Goal: Information Seeking & Learning: Learn about a topic

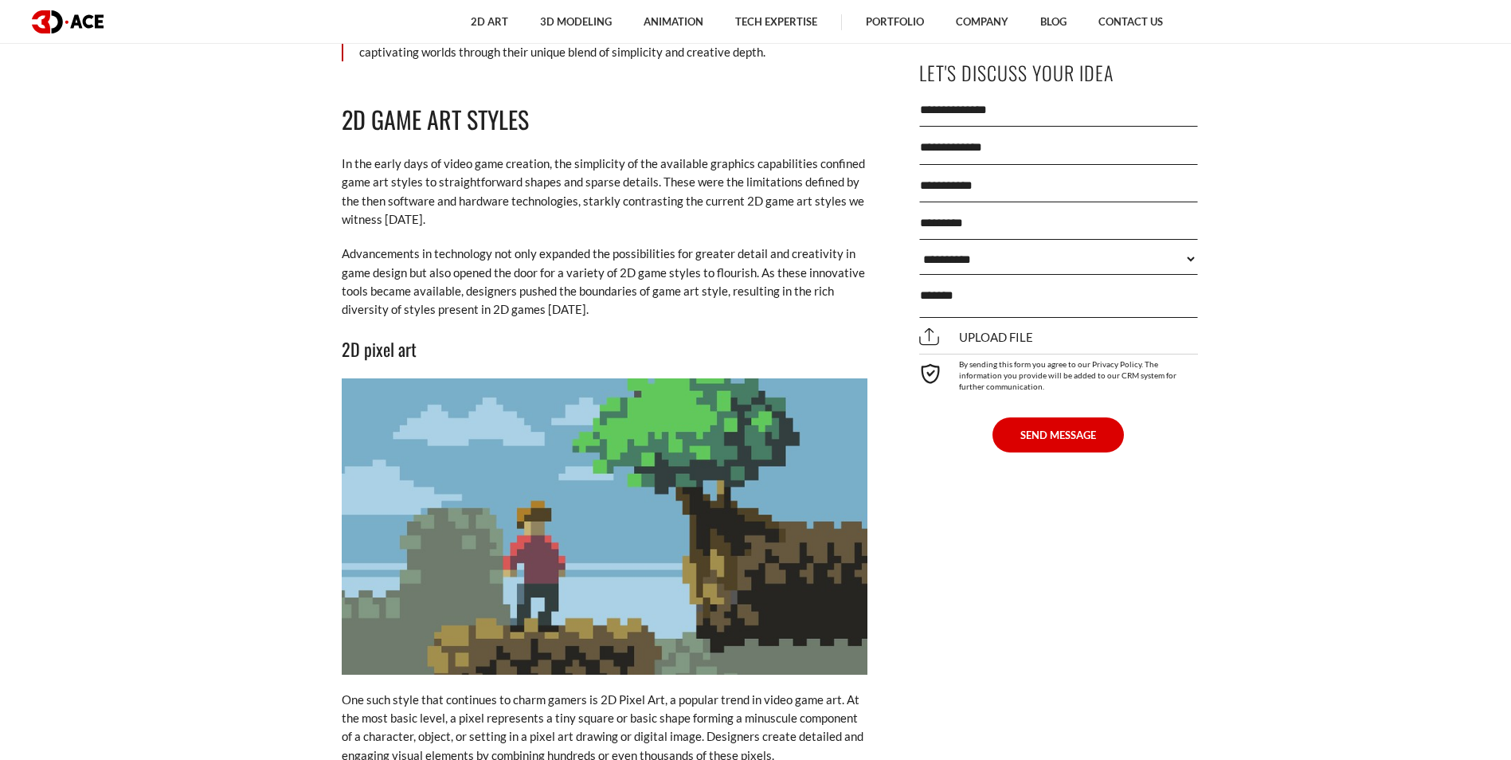
scroll to position [3026, 0]
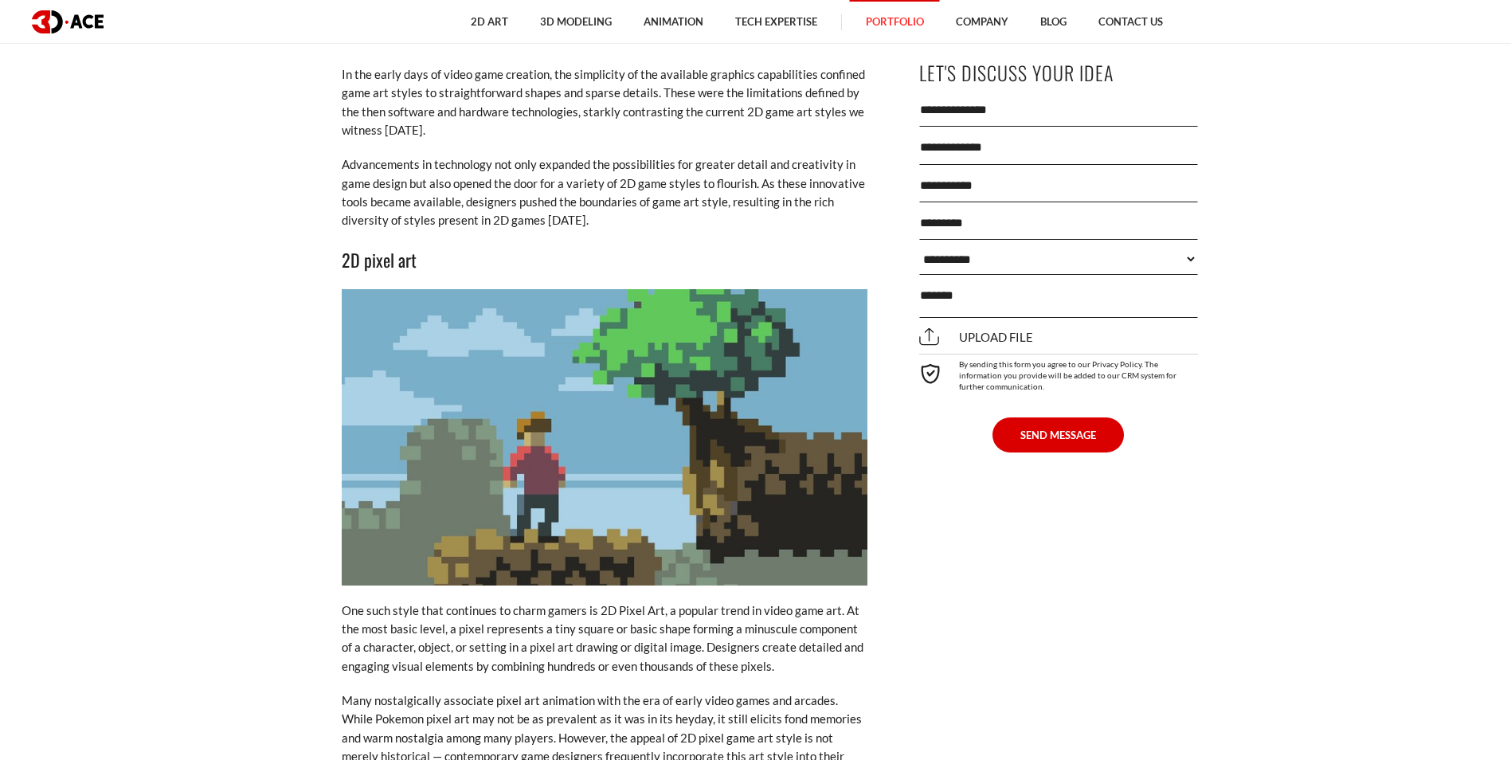
click at [911, 30] on link "Portfolio" at bounding box center [895, 22] width 90 height 44
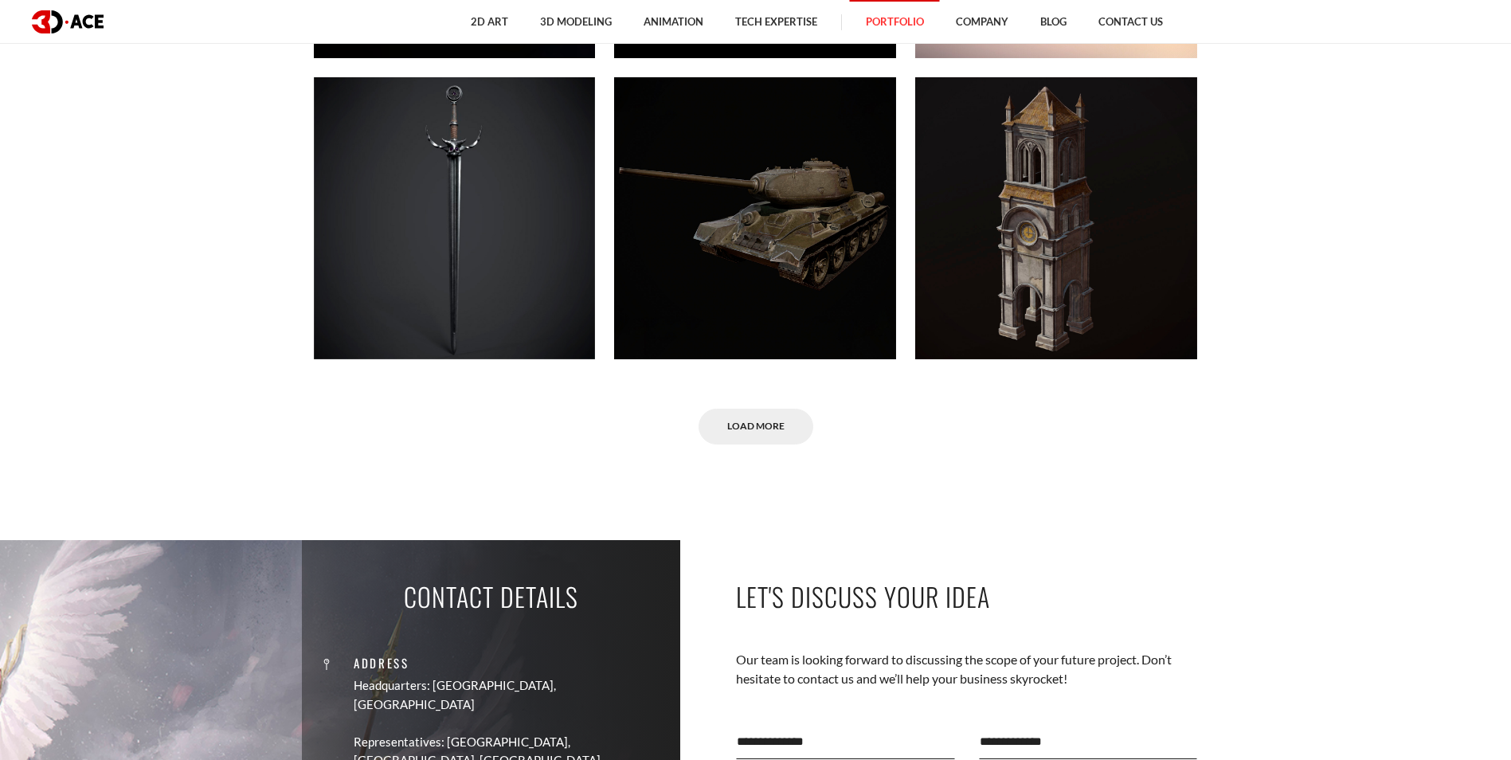
scroll to position [10672, 0]
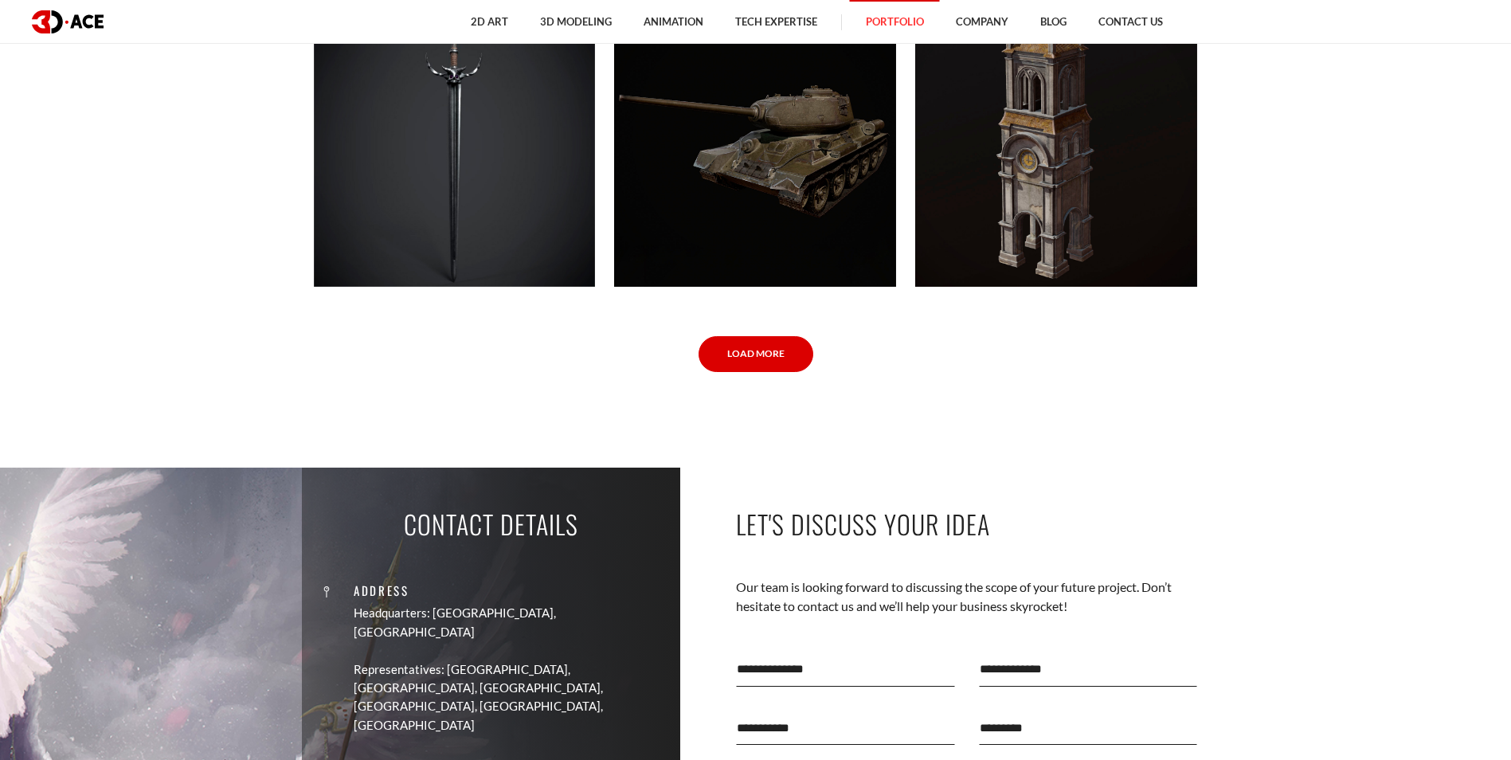
click at [752, 365] on link "Load More" at bounding box center [755, 354] width 115 height 36
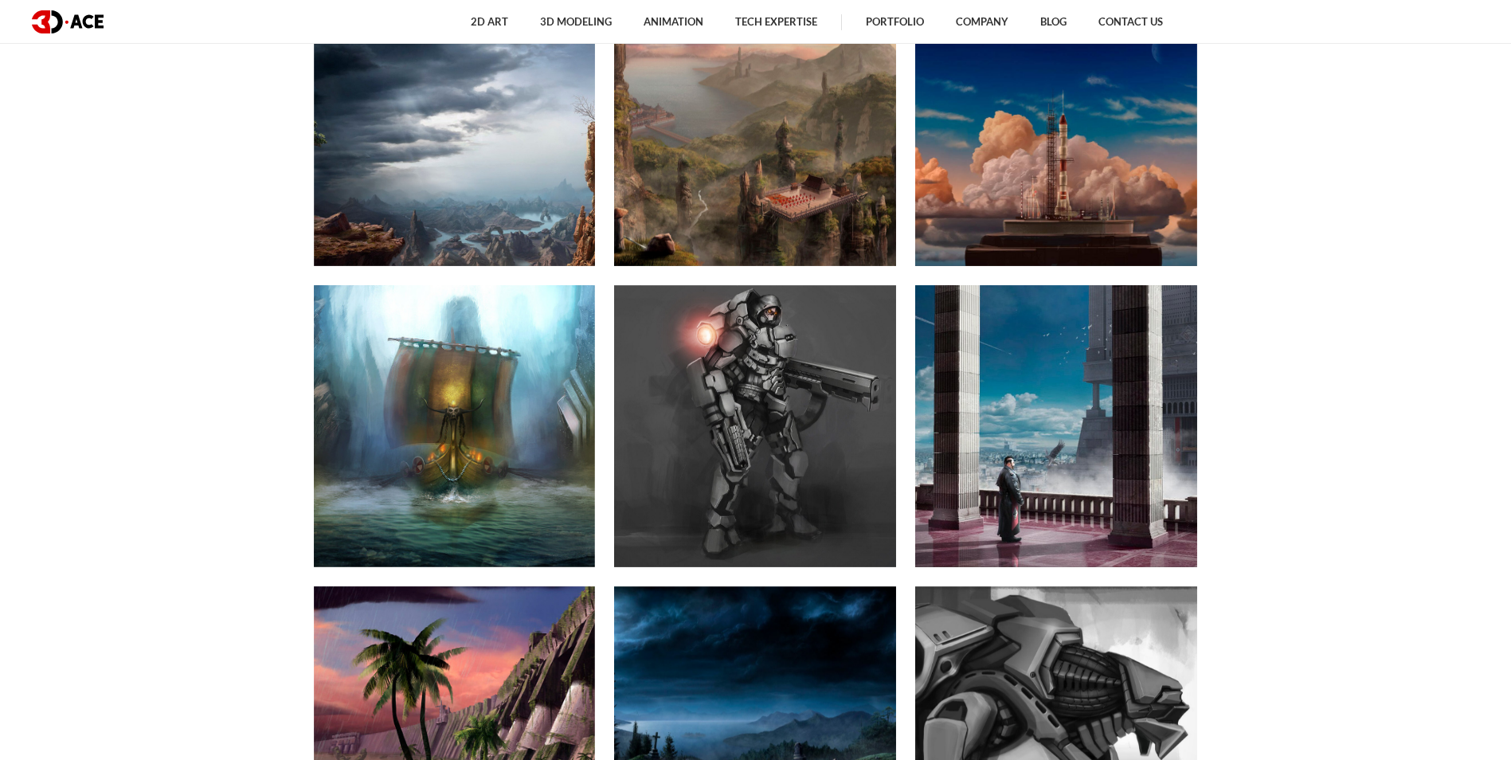
scroll to position [0, 0]
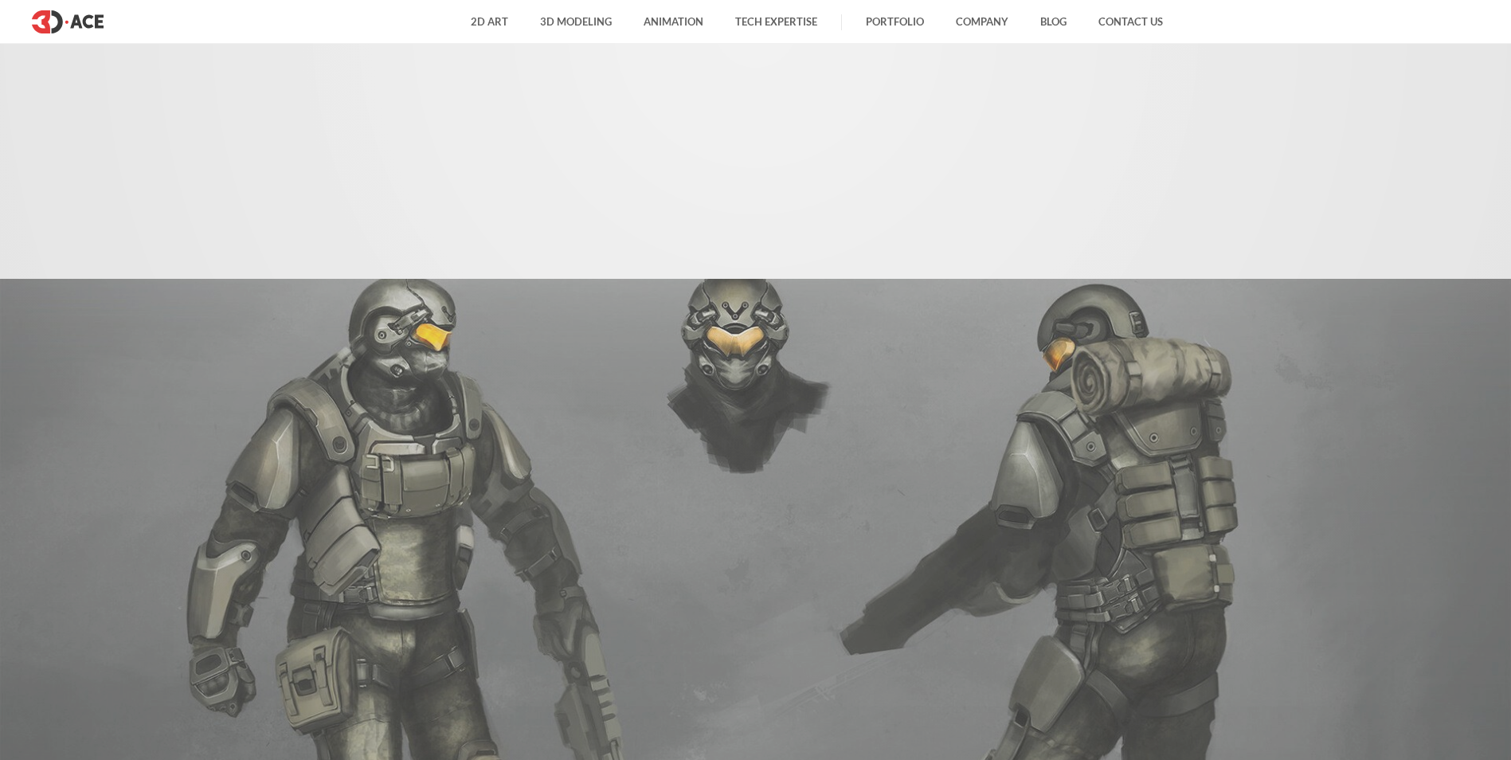
scroll to position [3026, 0]
